Goal: Transaction & Acquisition: Book appointment/travel/reservation

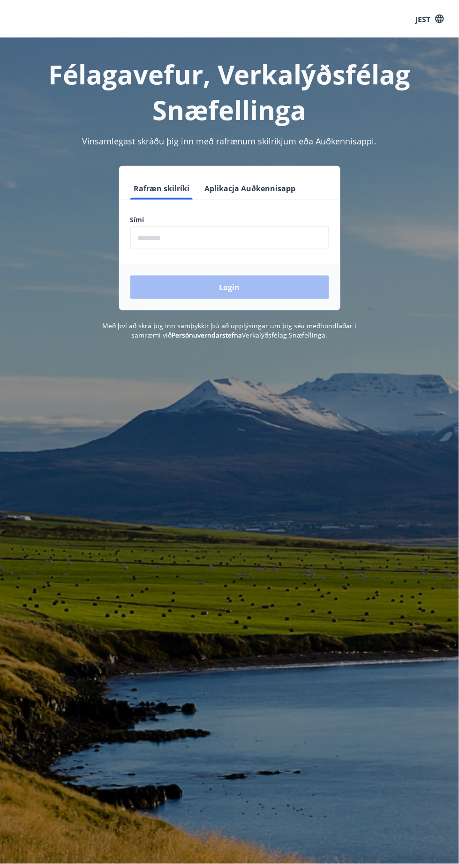
click at [262, 193] on font "Aplikacja Auðkennisapp" at bounding box center [250, 189] width 91 height 10
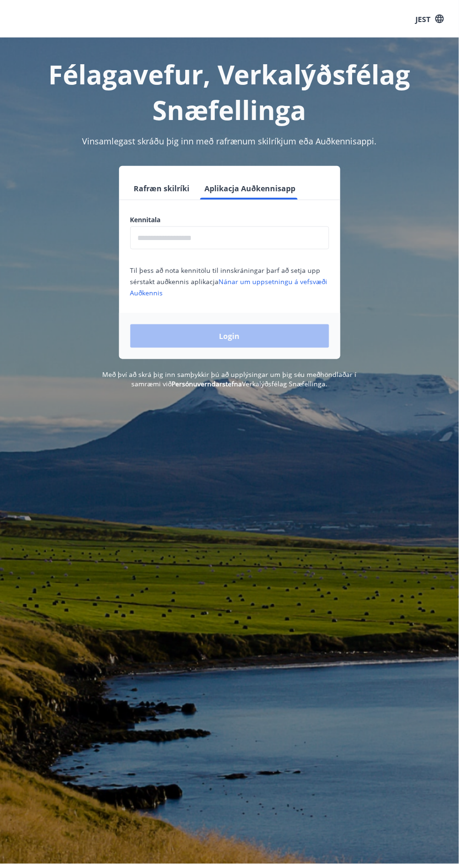
click at [233, 238] on input "text" at bounding box center [229, 237] width 199 height 23
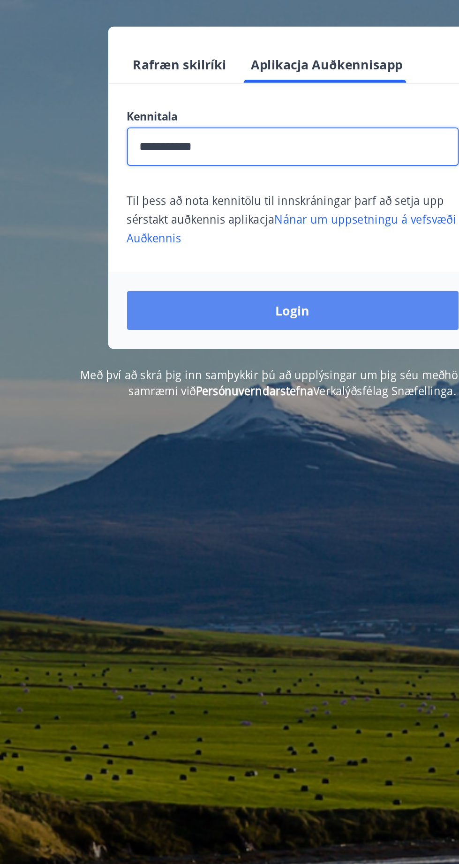
type input "**********"
click at [250, 334] on button "Login" at bounding box center [229, 335] width 199 height 23
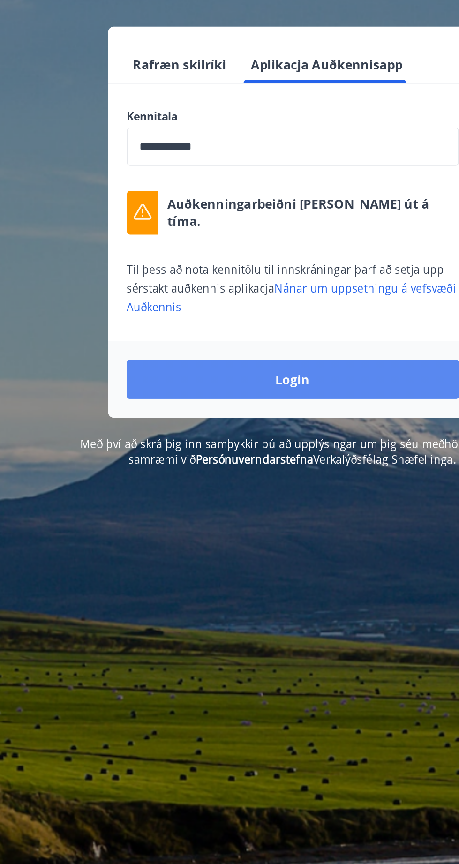
click at [245, 380] on button "Login" at bounding box center [229, 377] width 199 height 23
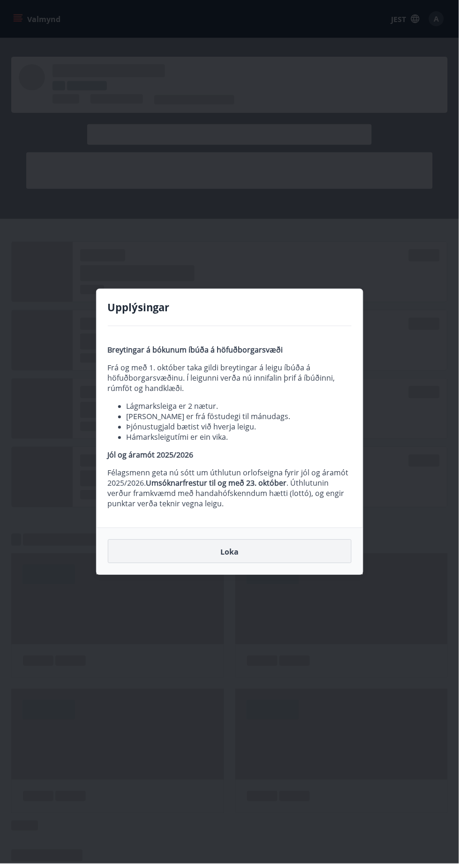
click at [228, 552] on font "Loka" at bounding box center [229, 551] width 18 height 10
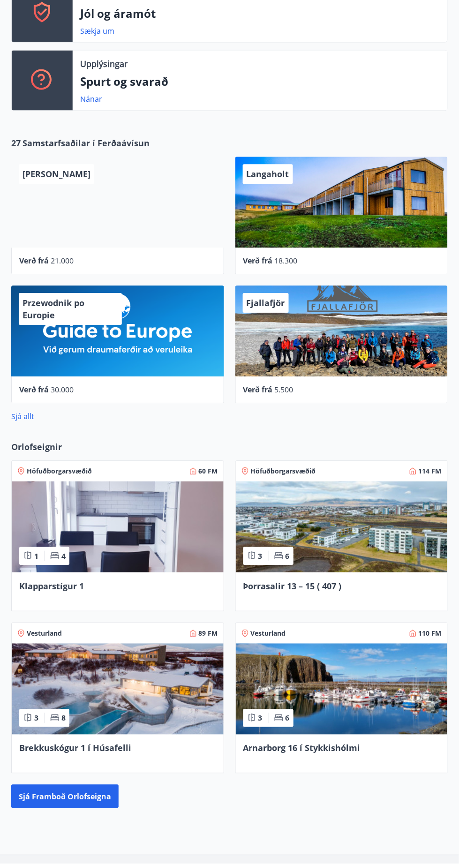
scroll to position [245, 0]
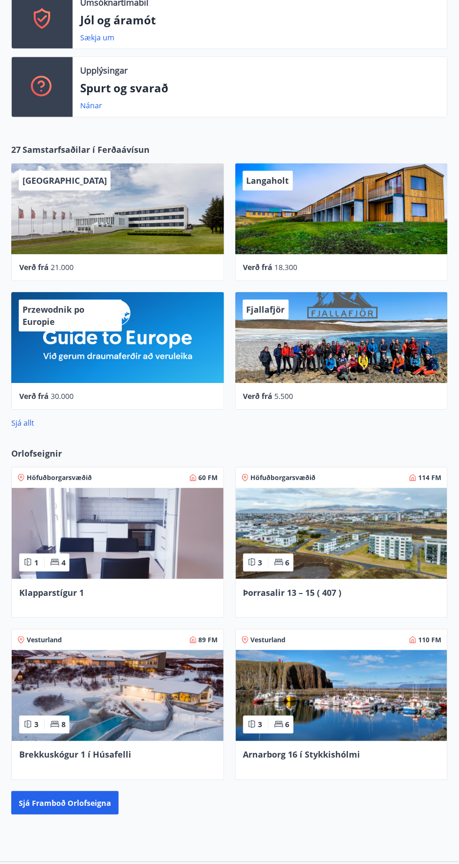
click at [350, 534] on img at bounding box center [342, 533] width 212 height 91
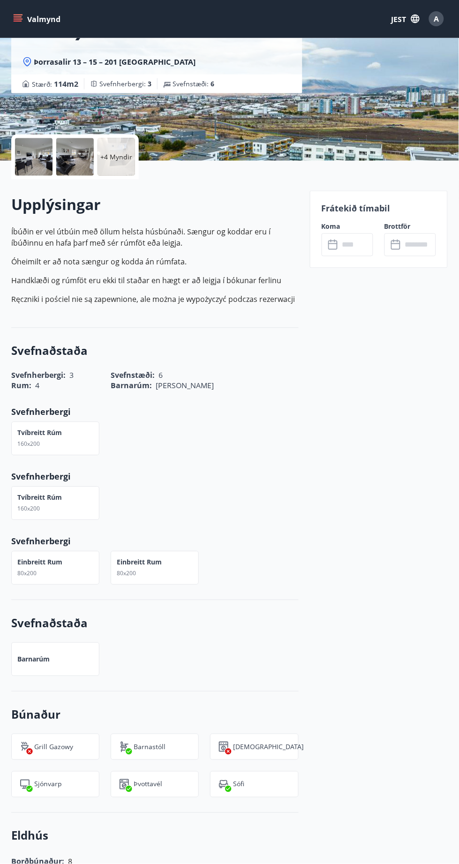
scroll to position [123, 0]
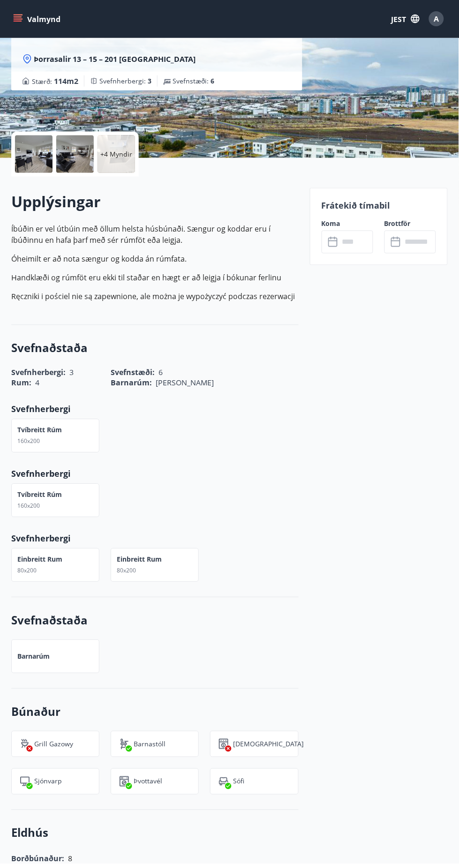
click at [366, 243] on input "text" at bounding box center [356, 242] width 34 height 23
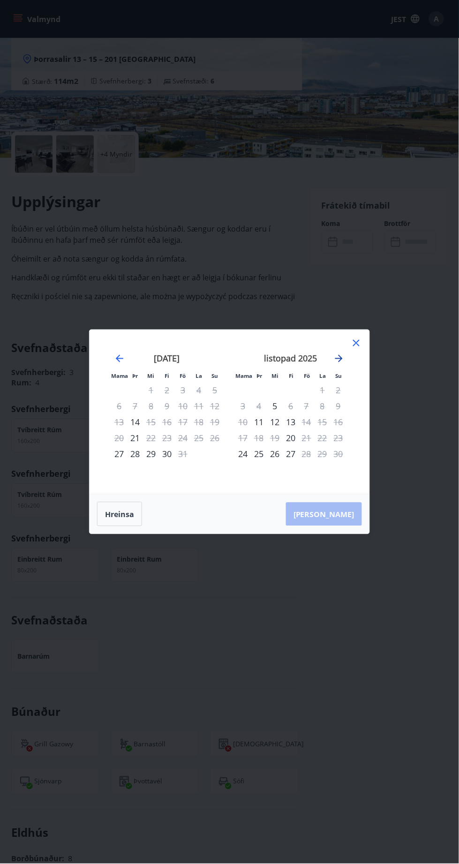
click at [339, 359] on icon "Przejdź dalej, aby przejść do następnego miesiąca." at bounding box center [338, 358] width 7 height 7
click at [336, 361] on icon "Przejdź dalej, aby przejść do następnego miesiąca." at bounding box center [338, 358] width 11 height 11
click at [342, 363] on icon "Przejdź dalej, aby przejść do następnego miesiąca." at bounding box center [338, 358] width 11 height 11
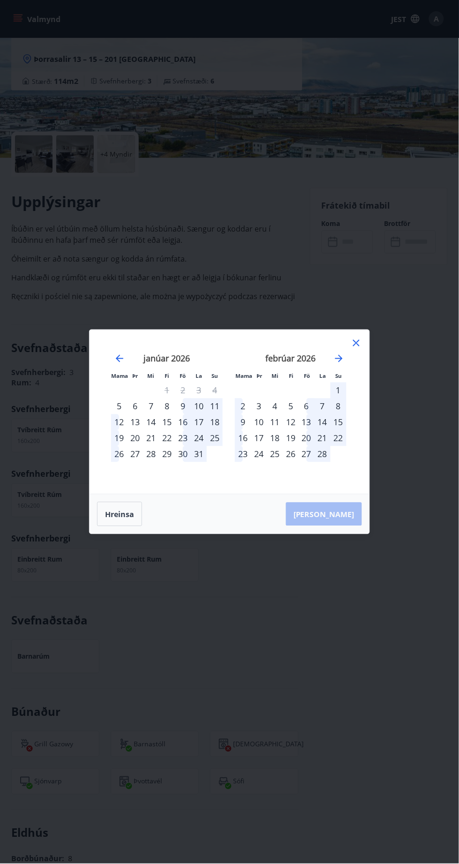
click at [291, 454] on div "26" at bounding box center [291, 454] width 16 height 16
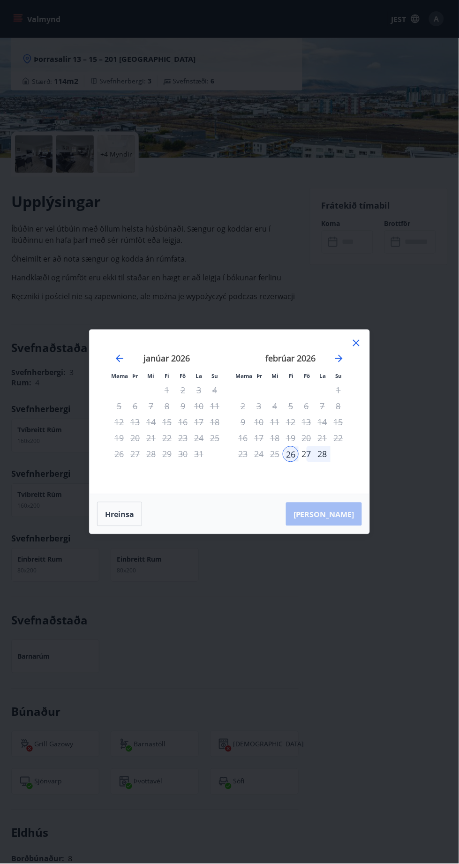
click at [292, 432] on div "19" at bounding box center [291, 438] width 16 height 16
click at [295, 438] on div "19" at bounding box center [291, 438] width 16 height 16
click at [261, 456] on div "24" at bounding box center [259, 454] width 16 height 16
click at [120, 359] on icon "Przejdź wstecz, aby przejść do poprzedniego miesiąca." at bounding box center [119, 358] width 7 height 7
click at [339, 359] on icon "Przejdź dalej, aby przejść do następnego miesiąca." at bounding box center [338, 358] width 7 height 7
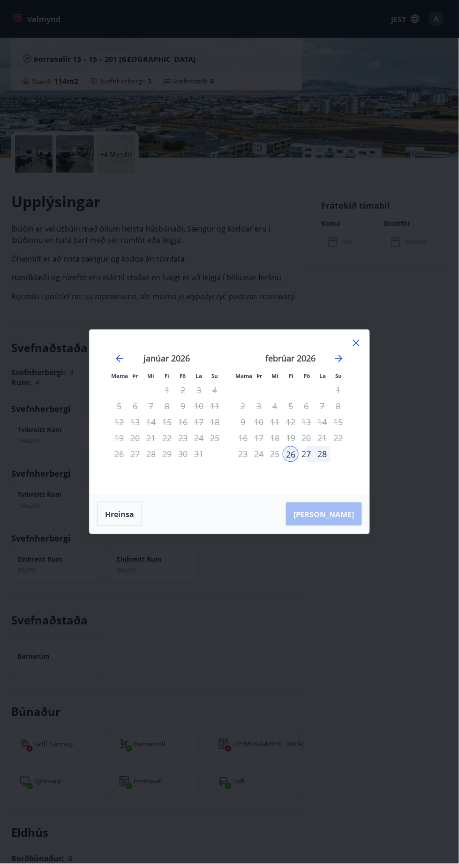
click at [363, 352] on div "Mama Þr Mi Fi Fö La Su Mama Þr Mi Fi Fö La Su [DATE] 1 2 3 4 5 6 7 8 9 10 11 12…" at bounding box center [230, 412] width 280 height 164
click at [368, 350] on div "Mama Þr Mi Fi Fö La Su Mama Þr Mi Fi Fö La Su [DATE] 1 2 3 4 5 6 7 8 9 10 11 12…" at bounding box center [230, 412] width 280 height 164
click at [355, 345] on icon at bounding box center [356, 343] width 7 height 7
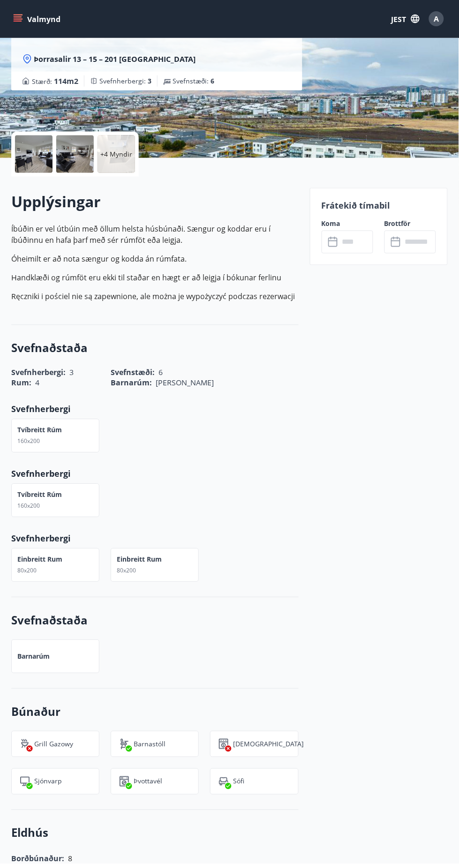
click at [359, 251] on input "text" at bounding box center [356, 242] width 34 height 23
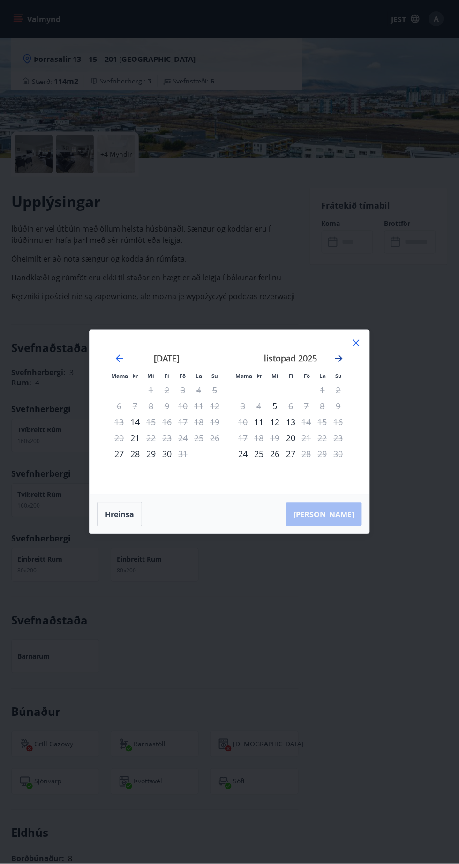
click at [339, 359] on icon "Przejdź dalej, aby przejść do następnego miesiąca." at bounding box center [338, 358] width 11 height 11
click at [339, 359] on icon "Przejdź dalej, aby przejść do następnego miesiąca." at bounding box center [338, 358] width 7 height 7
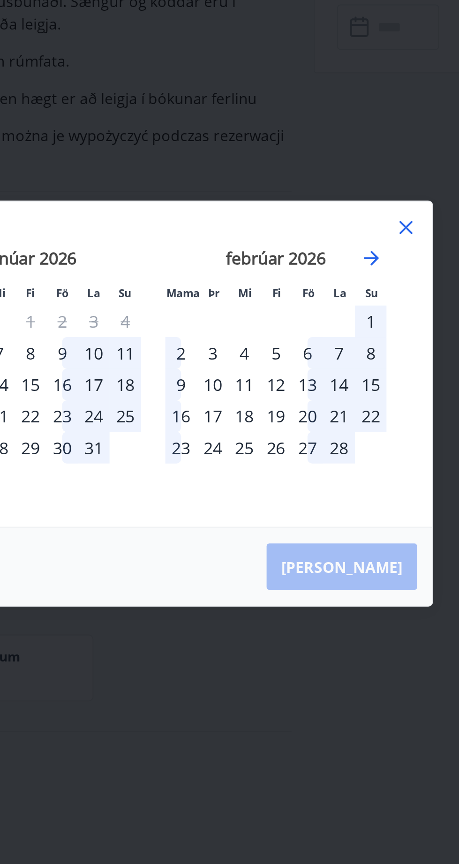
click at [294, 440] on div "19" at bounding box center [291, 438] width 16 height 16
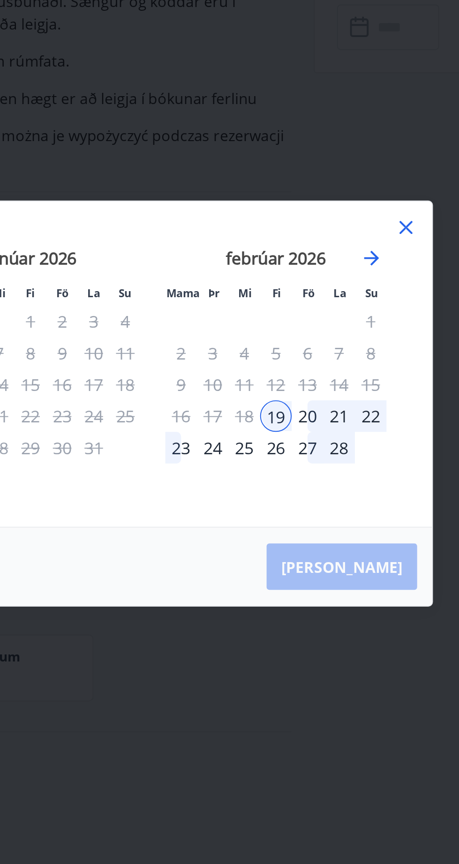
click at [356, 343] on icon at bounding box center [356, 343] width 1 height 1
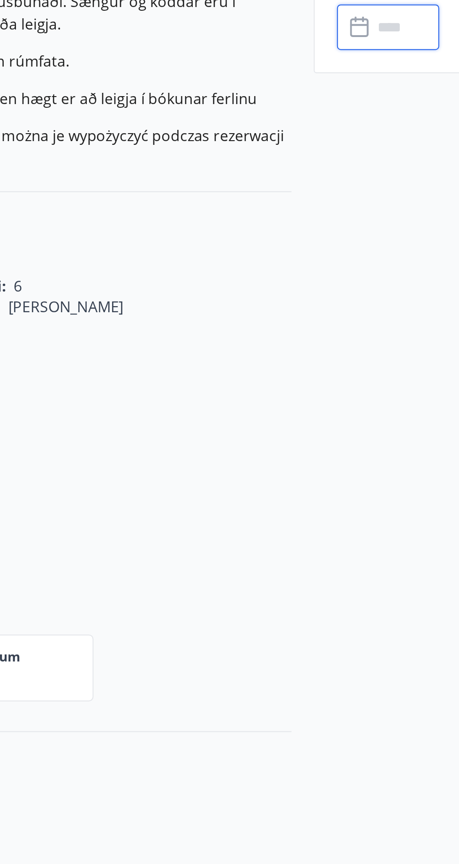
click at [351, 247] on input "text" at bounding box center [356, 242] width 34 height 23
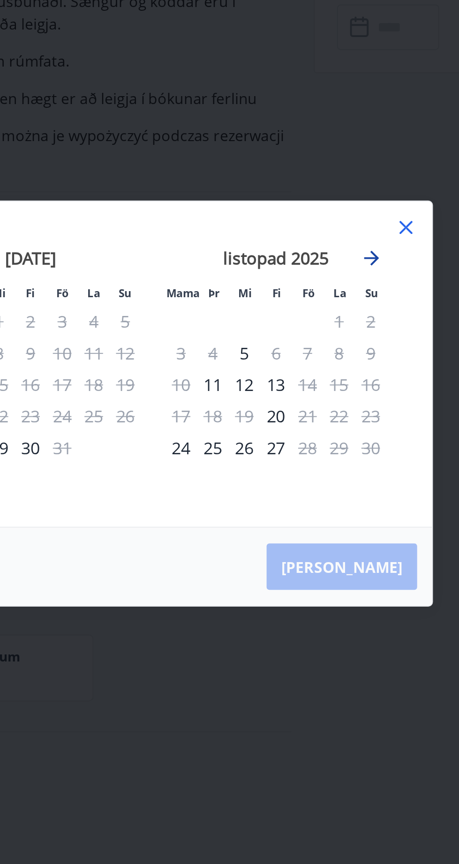
click at [338, 362] on icon "Przejdź dalej, aby przejść do następnego miesiąca." at bounding box center [338, 358] width 11 height 11
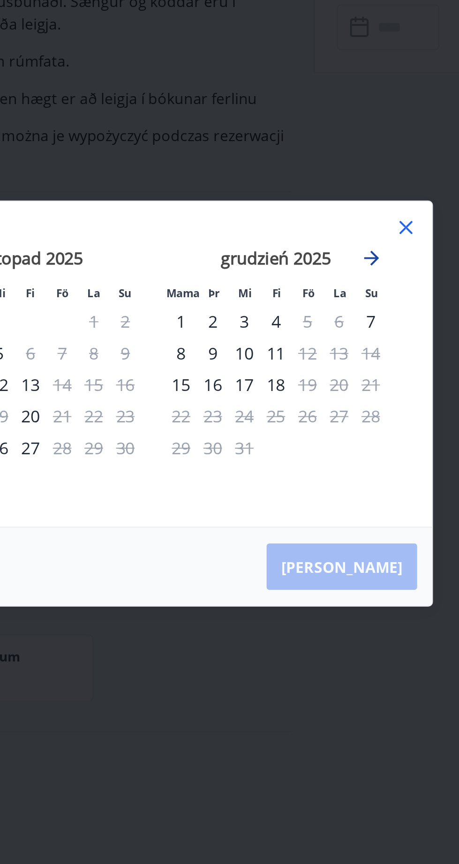
click at [340, 362] on icon "Przejdź dalej, aby przejść do następnego miesiąca." at bounding box center [338, 358] width 11 height 11
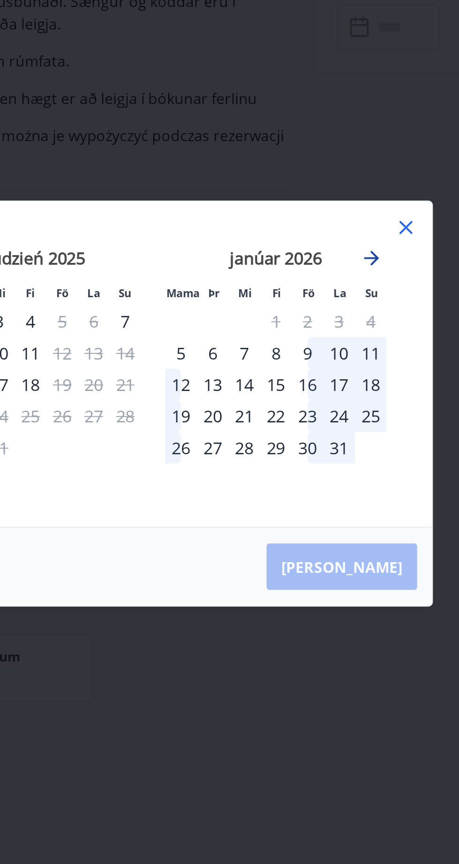
click at [341, 359] on icon "Przejdź dalej, aby przejść do następnego miesiąca." at bounding box center [338, 358] width 7 height 7
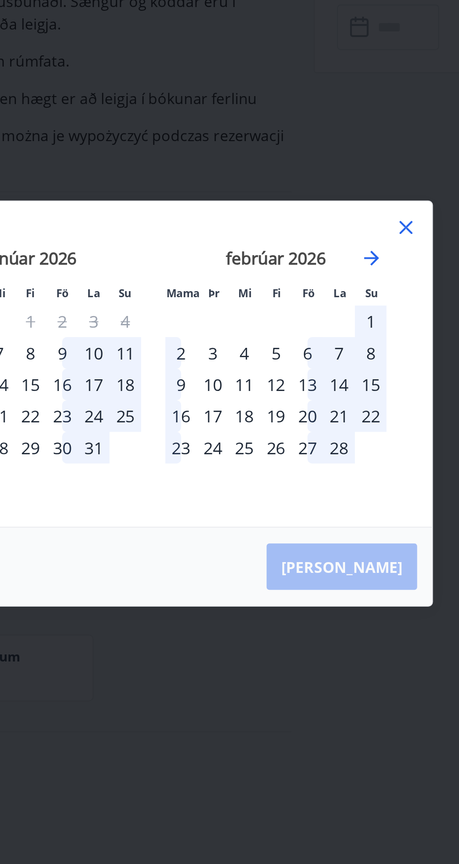
click at [292, 439] on div "19" at bounding box center [291, 438] width 16 height 16
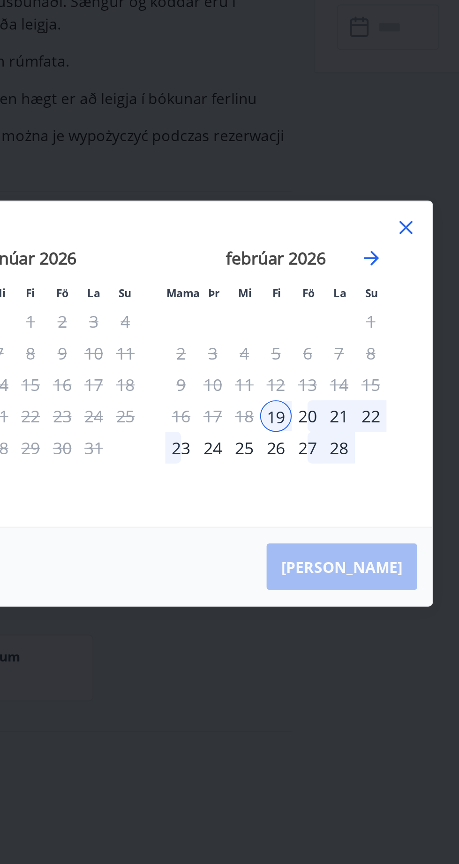
click at [341, 513] on div "[PERSON_NAME]" at bounding box center [230, 513] width 280 height 39
click at [345, 441] on div "22" at bounding box center [338, 438] width 16 height 16
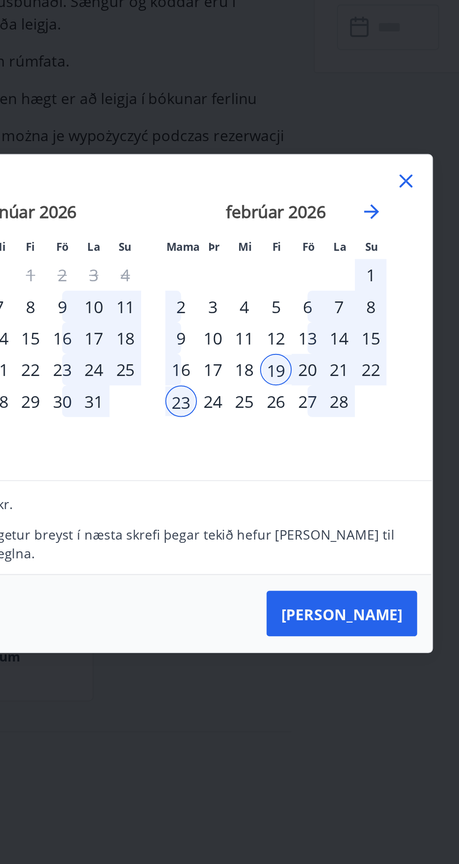
click at [341, 414] on div "22" at bounding box center [338, 415] width 16 height 16
click at [290, 418] on div "19" at bounding box center [291, 415] width 16 height 16
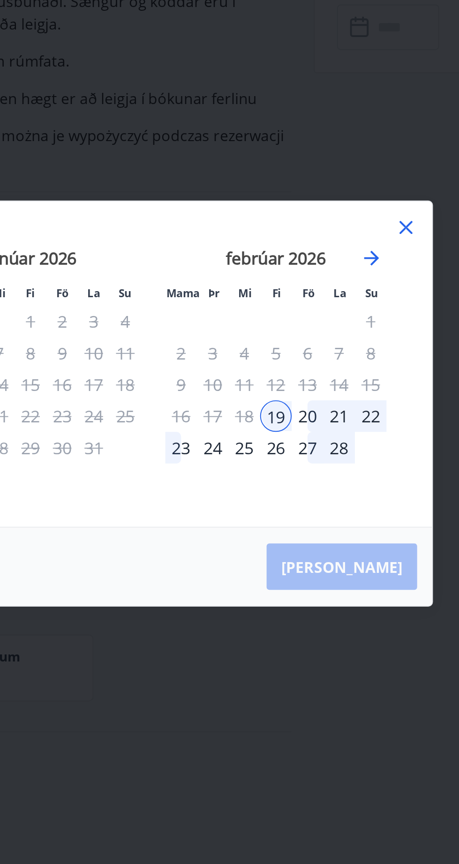
click at [343, 438] on div "22" at bounding box center [338, 438] width 16 height 16
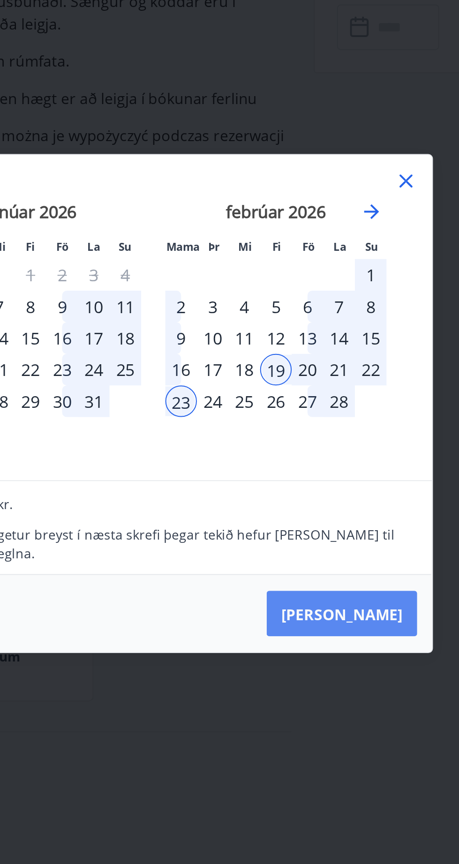
click at [336, 537] on font "[PERSON_NAME]" at bounding box center [323, 538] width 61 height 10
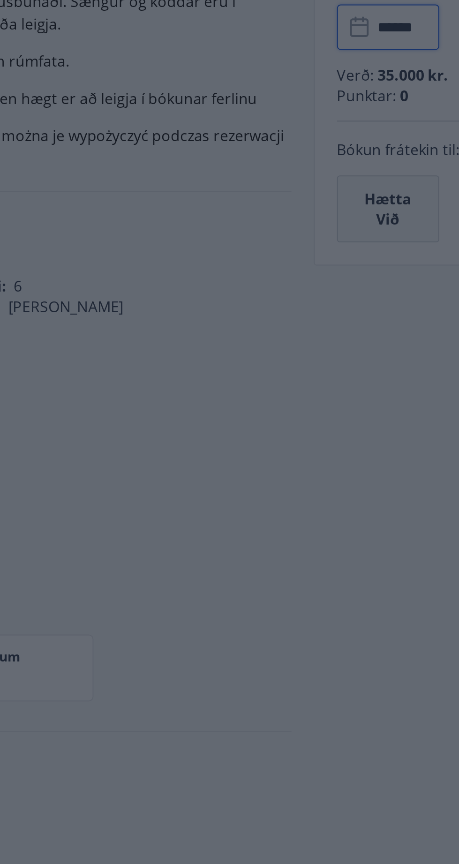
type input "******"
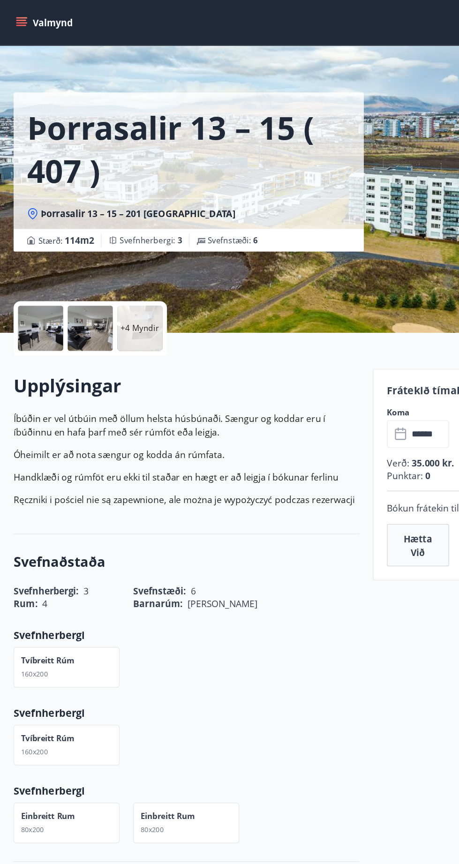
scroll to position [0, 0]
